Goal: Task Accomplishment & Management: Use online tool/utility

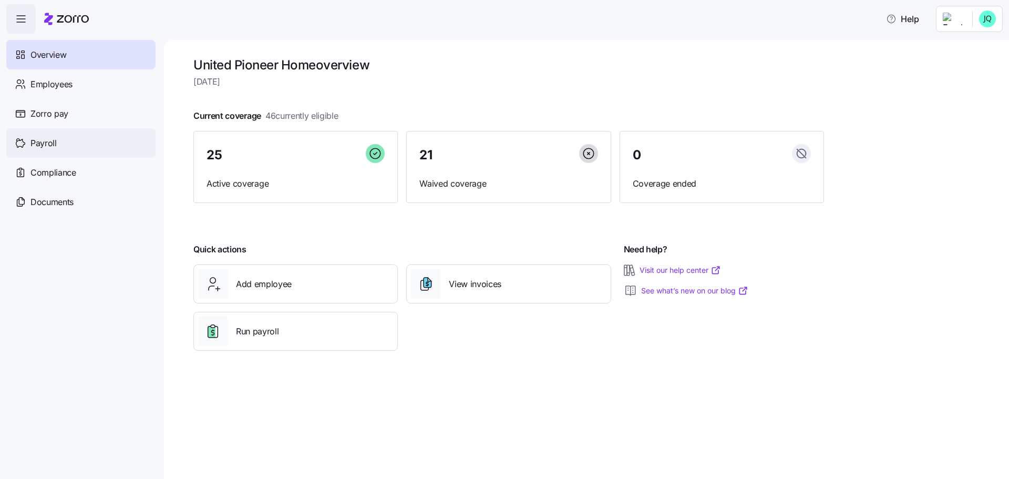
click at [58, 146] on div "Payroll" at bounding box center [80, 142] width 149 height 29
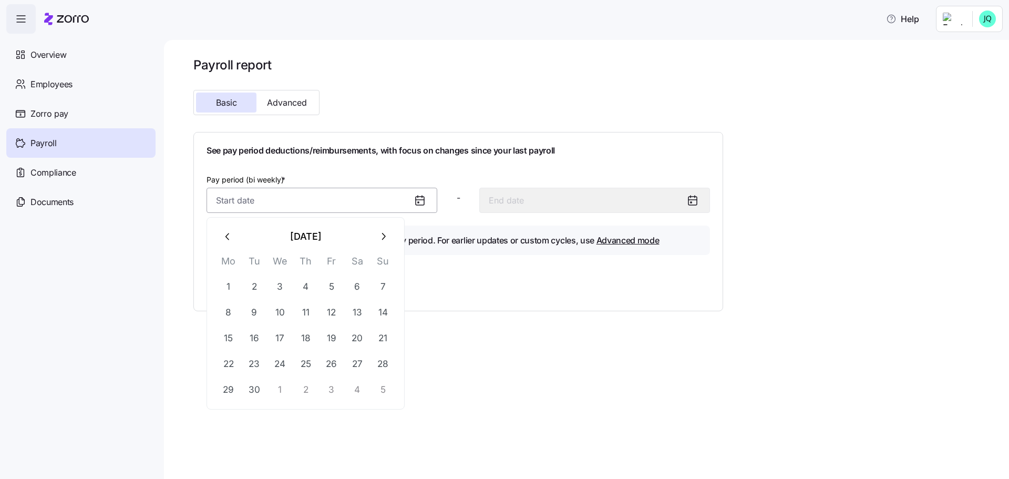
click at [275, 206] on input "Pay period (bi weekly) *" at bounding box center [321, 200] width 231 height 25
click at [225, 237] on icon "button" at bounding box center [228, 237] width 12 height 12
click at [280, 283] on button "30" at bounding box center [279, 286] width 25 height 25
type input "[DATE]"
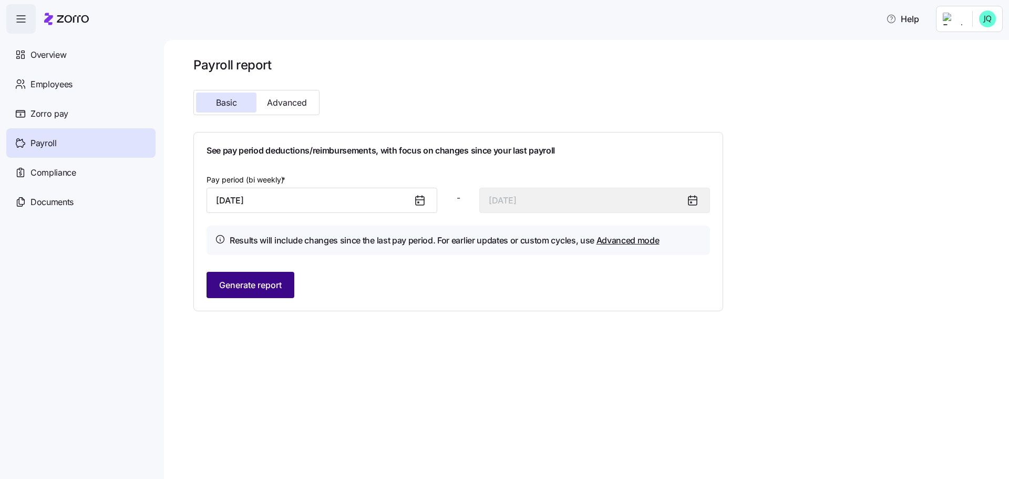
click at [255, 282] on span "Generate report" at bounding box center [250, 284] width 63 height 13
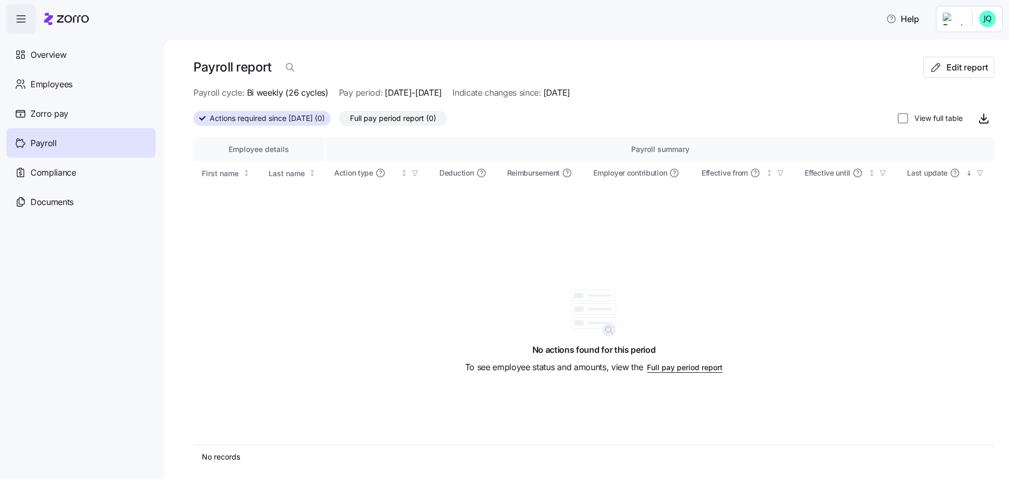
click at [325, 122] on span "Actions required since [DATE] (0)" at bounding box center [267, 118] width 115 height 14
click at [193, 121] on input "Actions required since [DATE] (0)" at bounding box center [193, 121] width 0 height 0
click at [51, 144] on span "Payroll" at bounding box center [43, 143] width 26 height 13
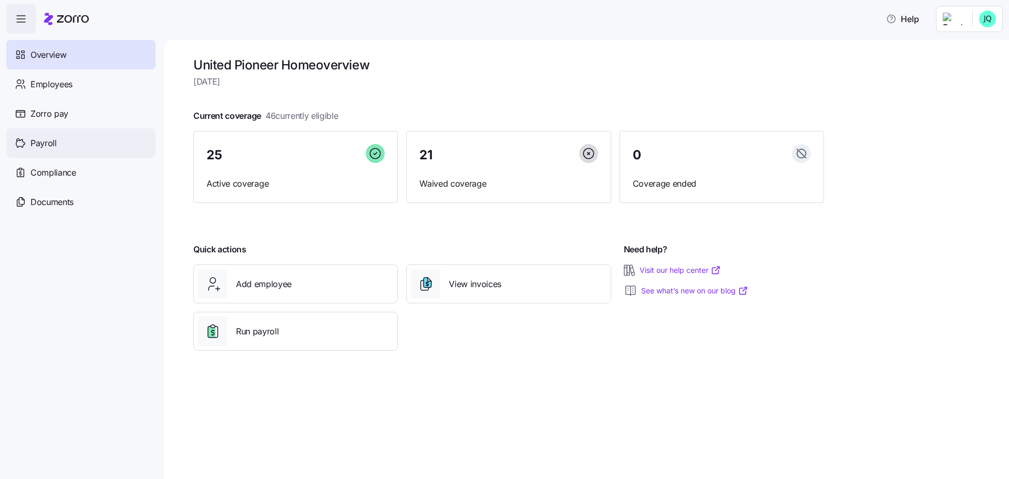
click at [56, 146] on span "Payroll" at bounding box center [43, 143] width 26 height 13
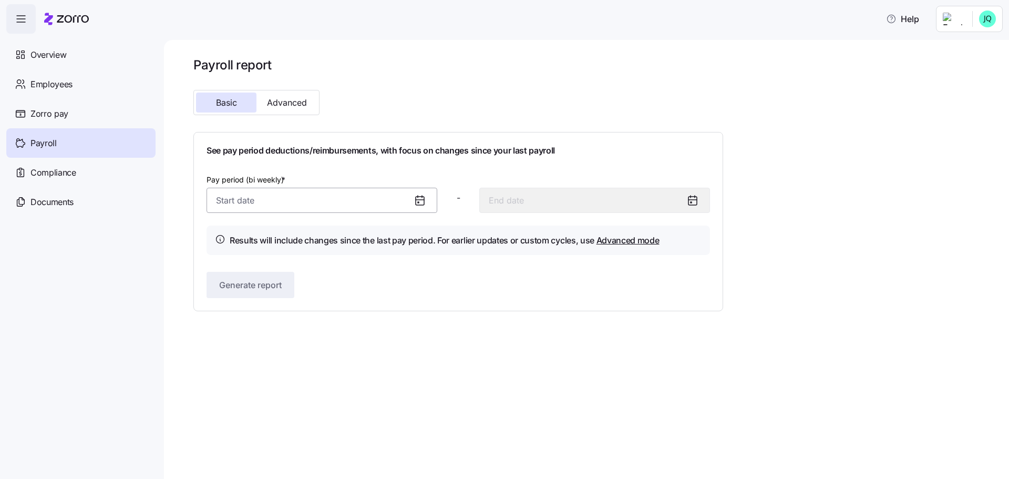
click at [313, 205] on input "Pay period (bi weekly) *" at bounding box center [321, 200] width 231 height 25
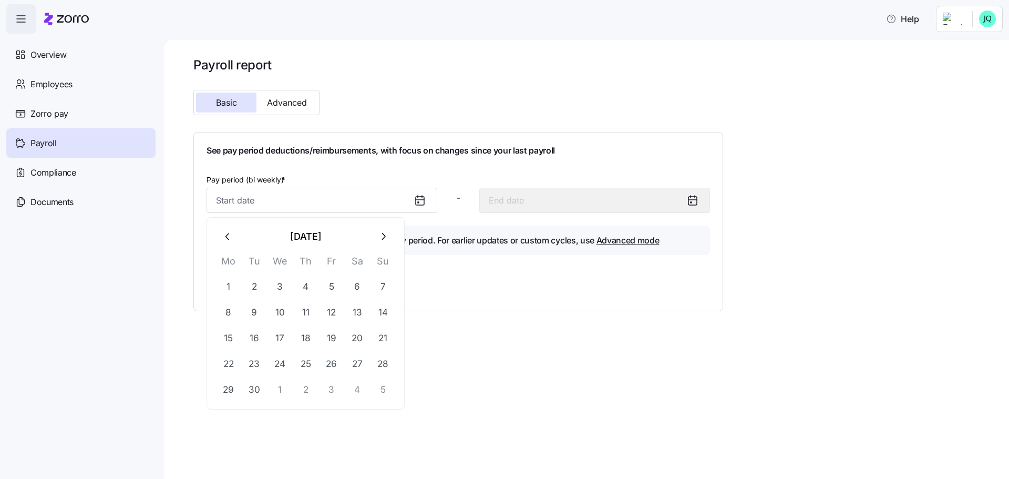
click at [233, 240] on icon "button" at bounding box center [228, 237] width 12 height 12
click at [355, 389] on button "30" at bounding box center [357, 389] width 25 height 25
type input "[DATE]"
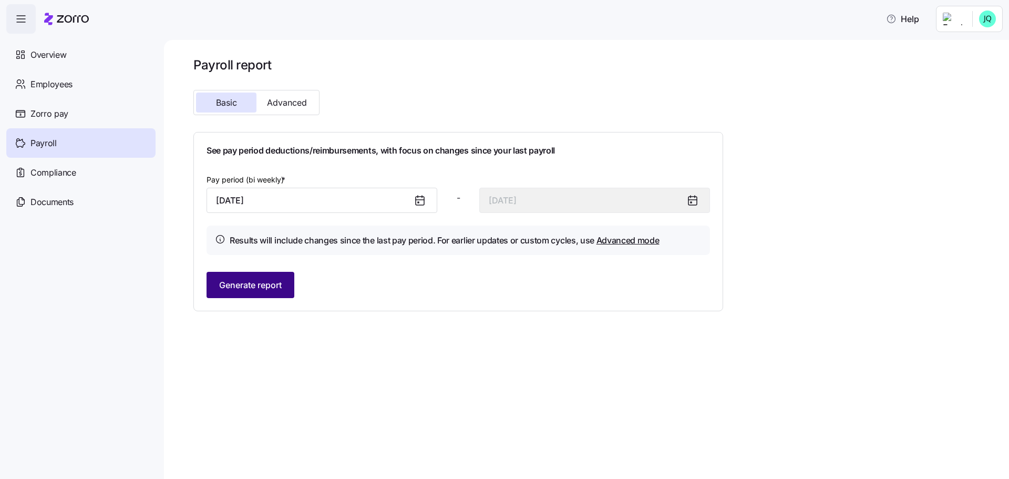
click at [221, 280] on span "Generate report" at bounding box center [250, 284] width 63 height 13
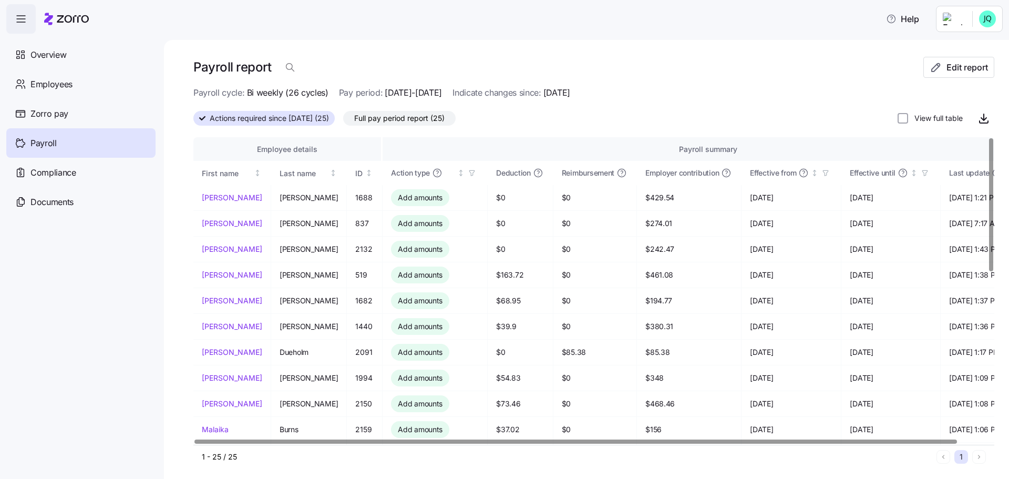
click at [993, 140] on div at bounding box center [991, 204] width 4 height 133
click at [36, 148] on span "Payroll" at bounding box center [43, 143] width 26 height 13
